Goal: Find specific page/section: Find specific page/section

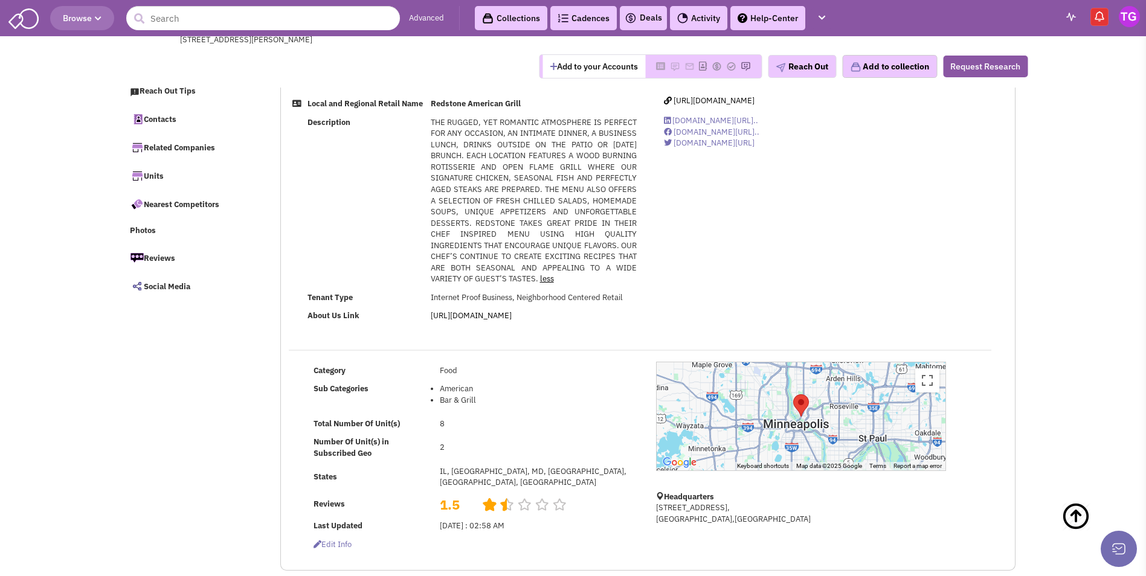
select select
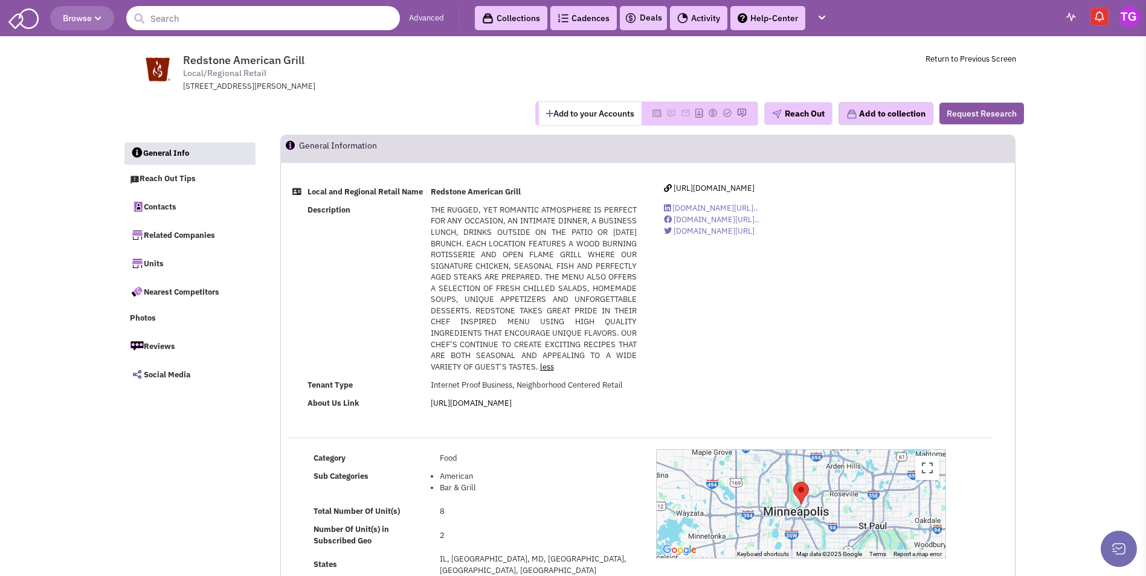
click at [221, 19] on input "text" at bounding box center [263, 18] width 274 height 24
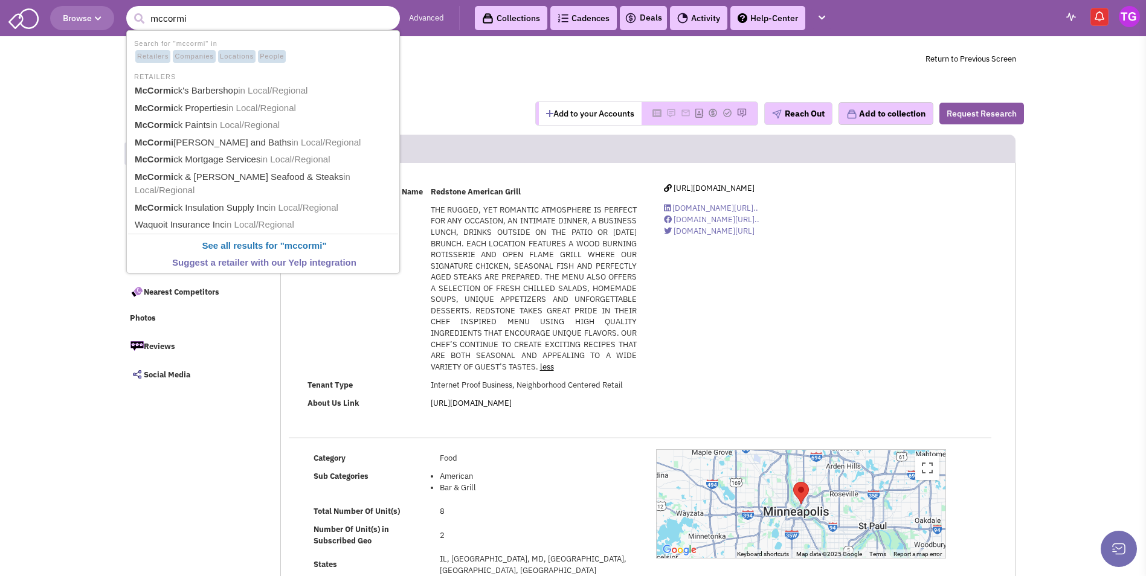
type input "mccormic"
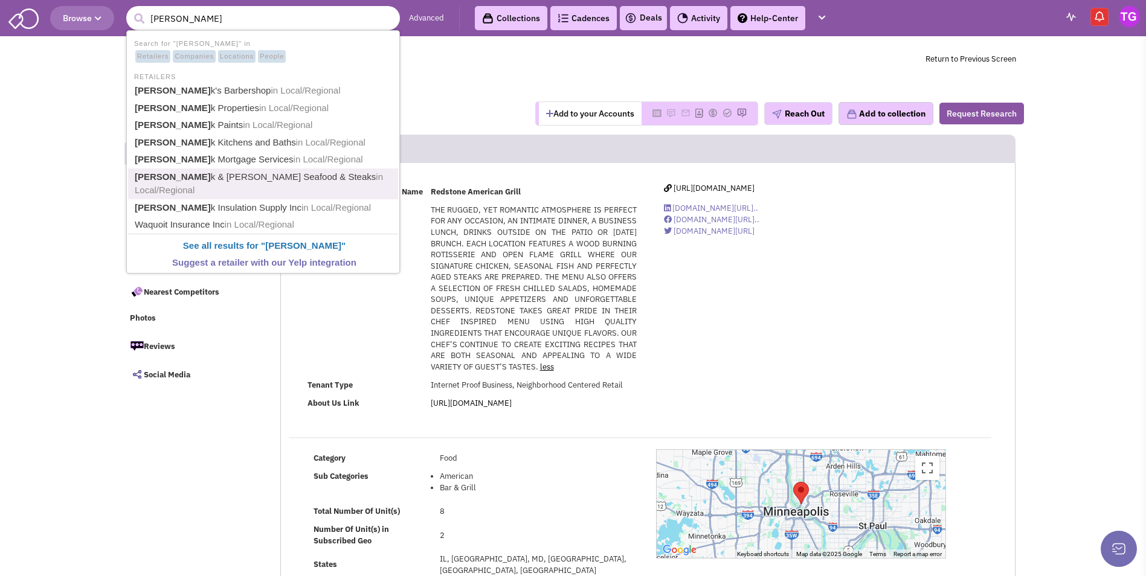
click at [183, 175] on link "McCormic k & Schmick's Seafood & Steaks in Local/Regional" at bounding box center [264, 184] width 266 height 30
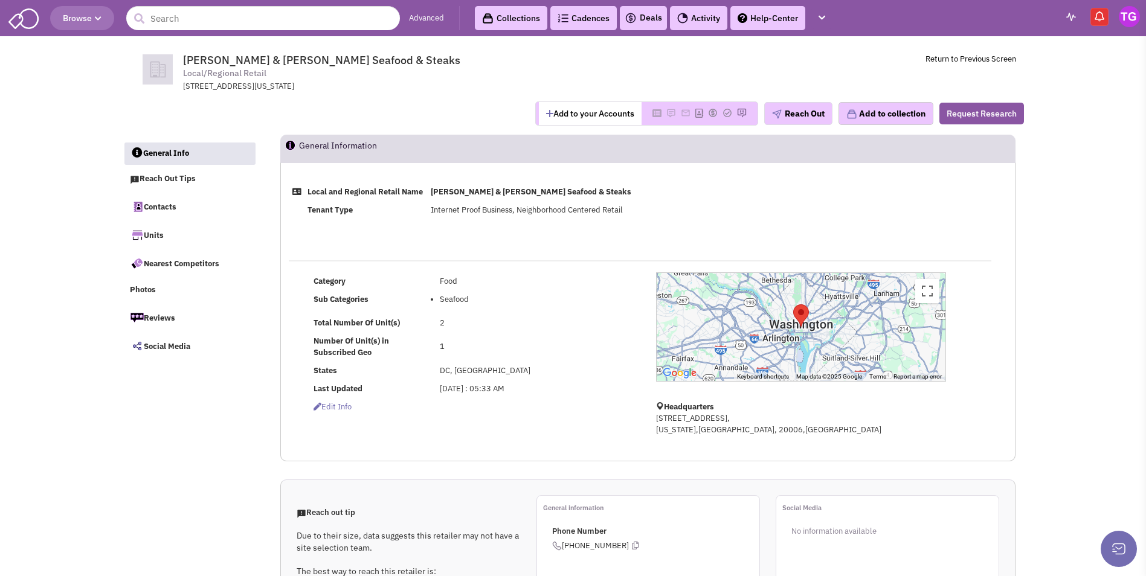
click at [234, 31] on header "Browse Advanced Collections Cadences 0 Deals Activity Help-Center Calendar" at bounding box center [573, 18] width 1146 height 36
click at [236, 23] on input "text" at bounding box center [263, 18] width 274 height 24
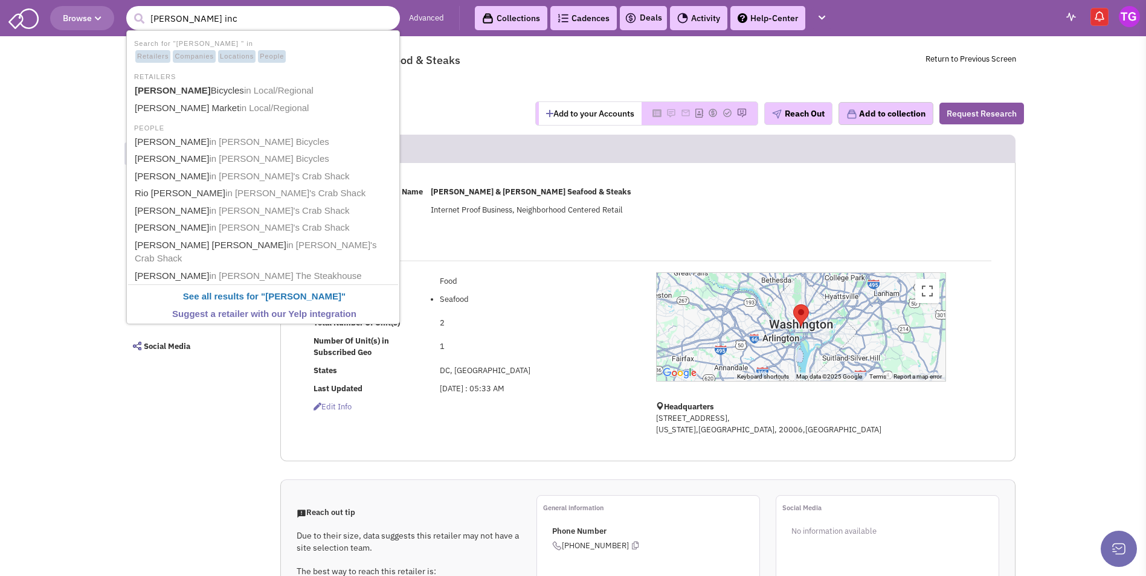
type input "landry's inc"
click at [130, 10] on button "submit" at bounding box center [139, 19] width 18 height 18
